Goal: Information Seeking & Learning: Check status

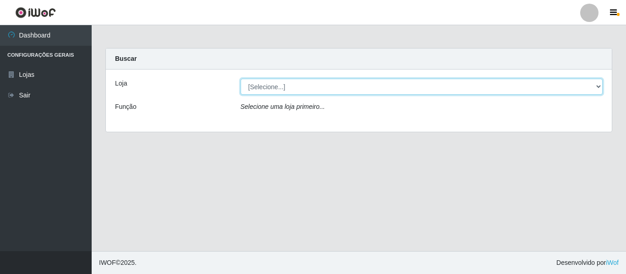
drag, startPoint x: 272, startPoint y: 90, endPoint x: 273, endPoint y: 94, distance: 4.8
click at [272, 90] on select "[Selecione...] [PERSON_NAME] Atacadão - [PERSON_NAME]" at bounding box center [421, 87] width 362 height 16
select select "523"
click at [240, 79] on select "[Selecione...] [PERSON_NAME] Atacadão - [PERSON_NAME]" at bounding box center [421, 87] width 362 height 16
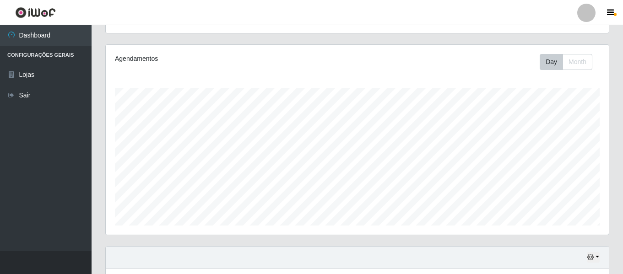
scroll to position [171, 0]
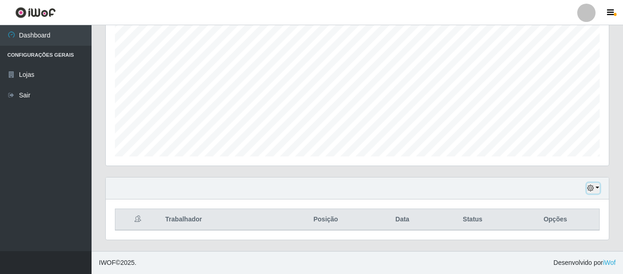
click at [596, 185] on button "button" at bounding box center [593, 188] width 13 height 11
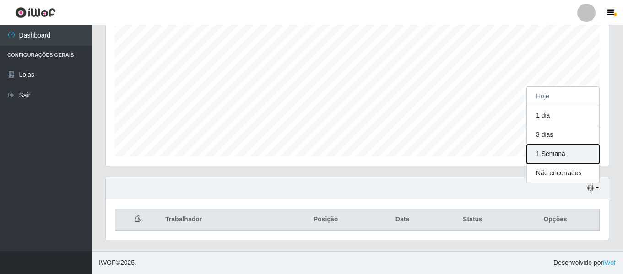
click at [562, 155] on button "1 Semana" at bounding box center [563, 154] width 72 height 19
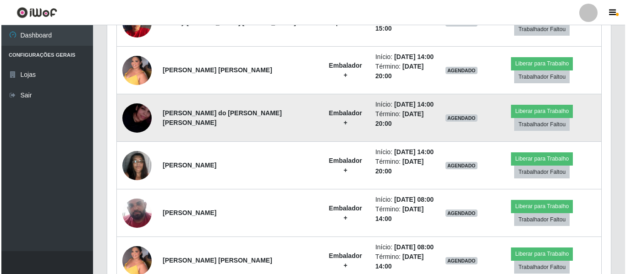
scroll to position [986, 0]
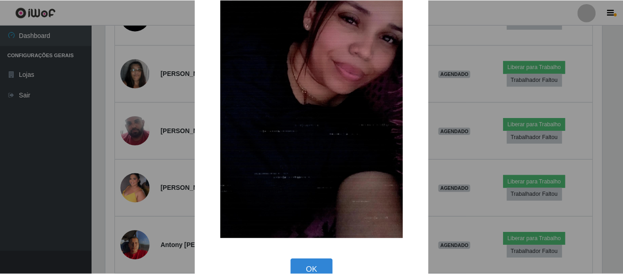
scroll to position [131, 0]
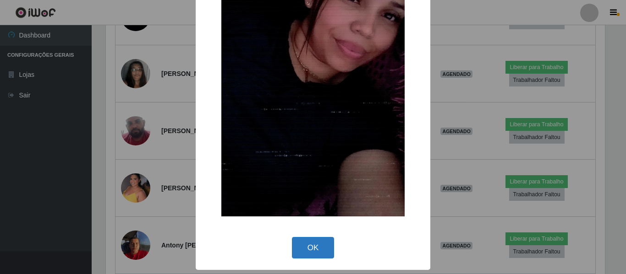
click at [313, 250] on button "OK" at bounding box center [313, 248] width 43 height 22
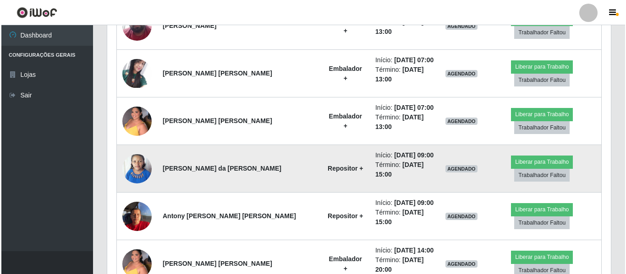
scroll to position [574, 0]
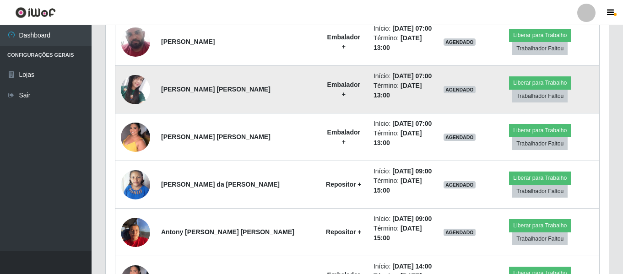
click at [137, 75] on img at bounding box center [135, 89] width 29 height 29
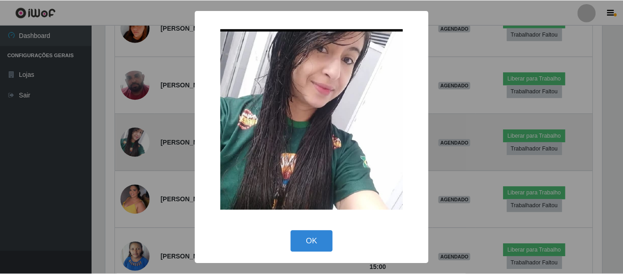
scroll to position [190, 499]
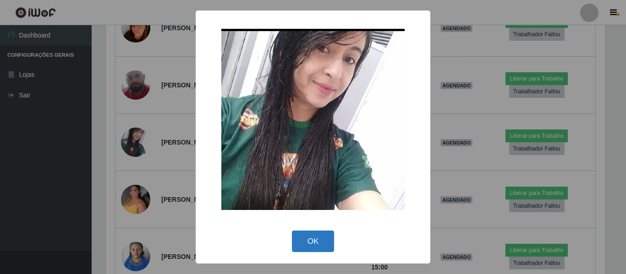
click at [318, 243] on button "OK" at bounding box center [313, 242] width 43 height 22
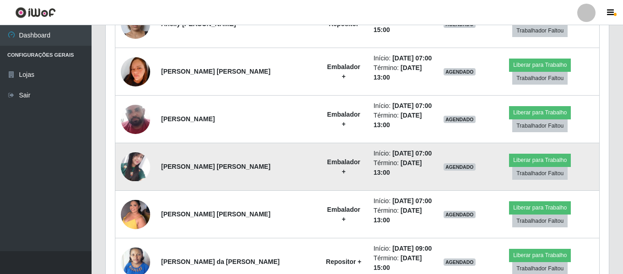
scroll to position [574, 0]
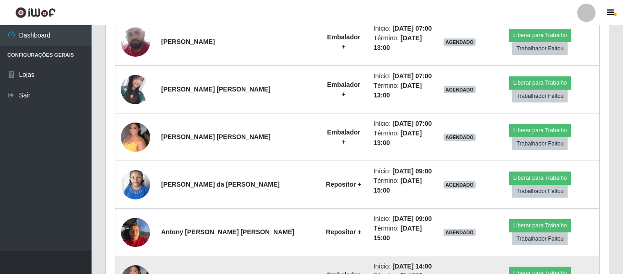
click at [393, 263] on time "[DATE] 14:00" at bounding box center [412, 266] width 39 height 7
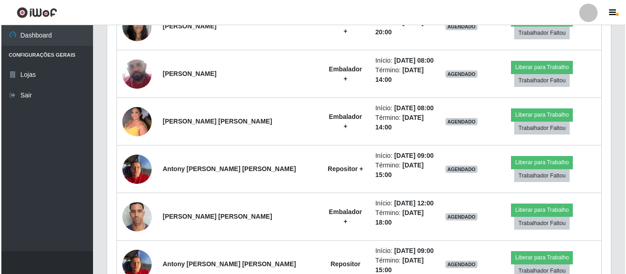
scroll to position [986, 0]
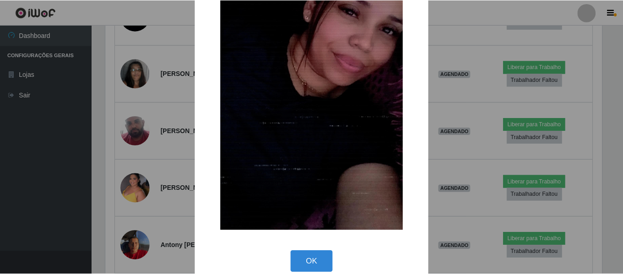
scroll to position [131, 0]
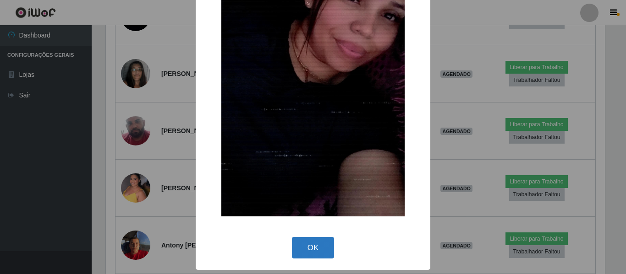
click at [314, 244] on button "OK" at bounding box center [313, 248] width 43 height 22
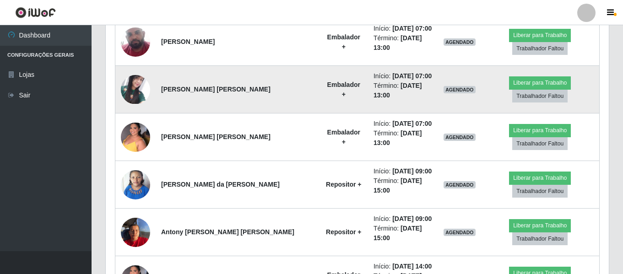
scroll to position [482, 0]
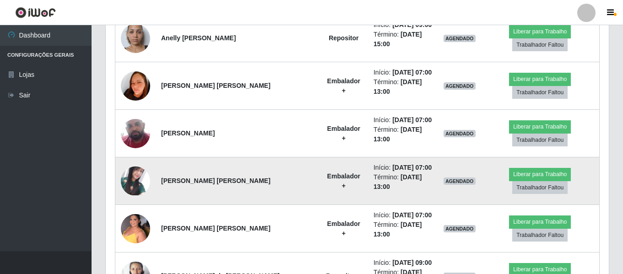
click at [142, 167] on img at bounding box center [135, 181] width 29 height 29
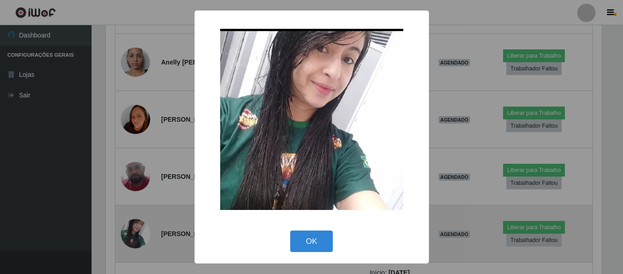
scroll to position [190, 499]
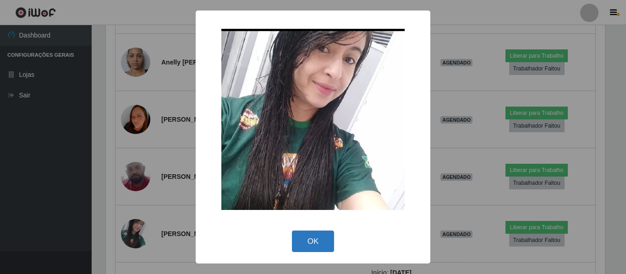
click at [326, 243] on button "OK" at bounding box center [313, 242] width 43 height 22
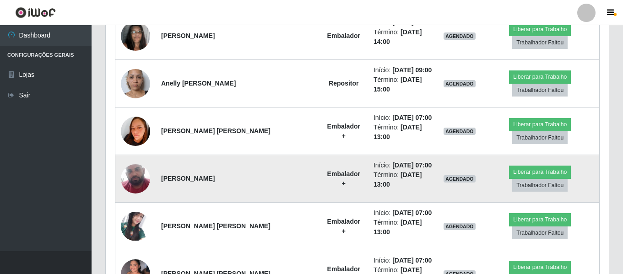
scroll to position [436, 0]
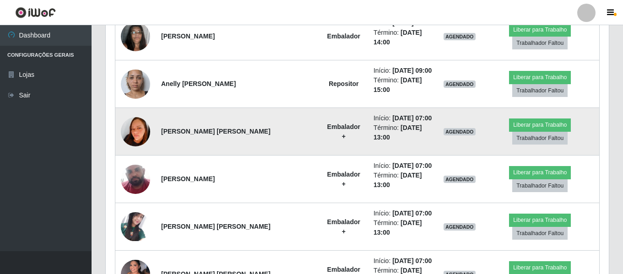
click at [143, 111] on img at bounding box center [135, 131] width 29 height 41
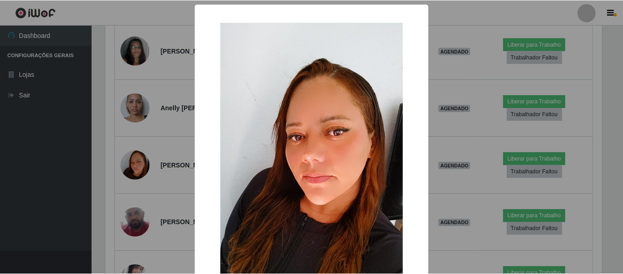
scroll to position [46, 0]
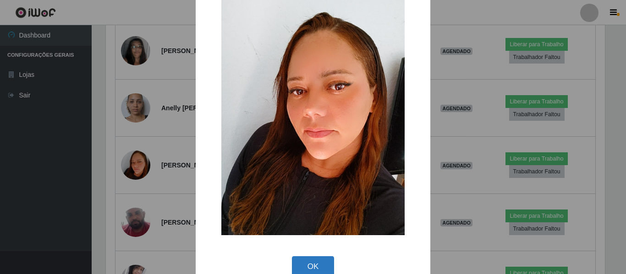
click at [314, 273] on button "OK" at bounding box center [313, 267] width 43 height 22
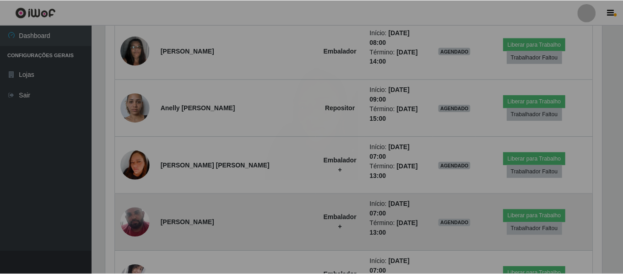
scroll to position [190, 503]
